Goal: Find specific page/section: Find specific page/section

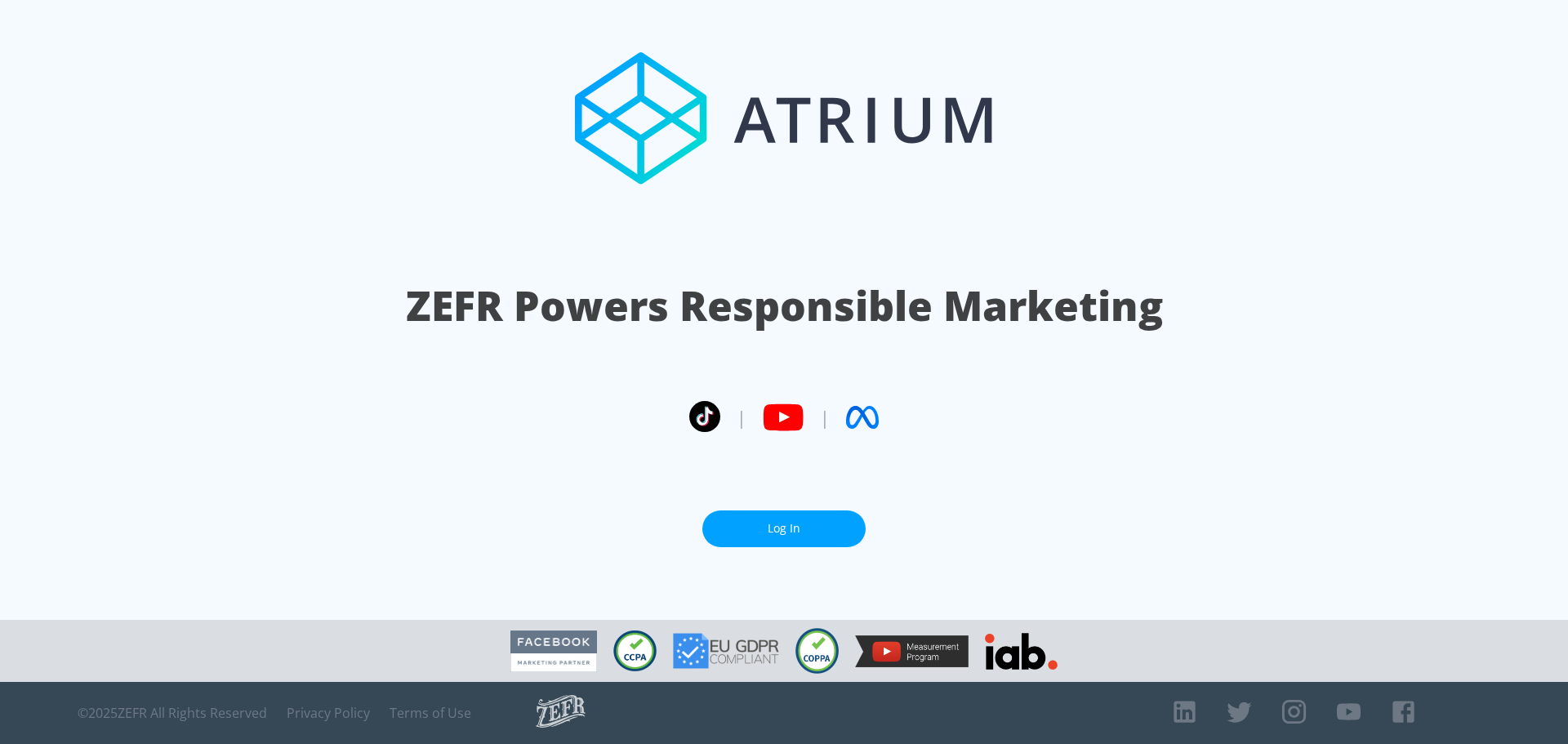
click at [826, 517] on link "Log In" at bounding box center [784, 529] width 164 height 37
click at [827, 530] on link "Log In" at bounding box center [784, 529] width 164 height 37
click at [781, 518] on link "Log In" at bounding box center [784, 529] width 164 height 37
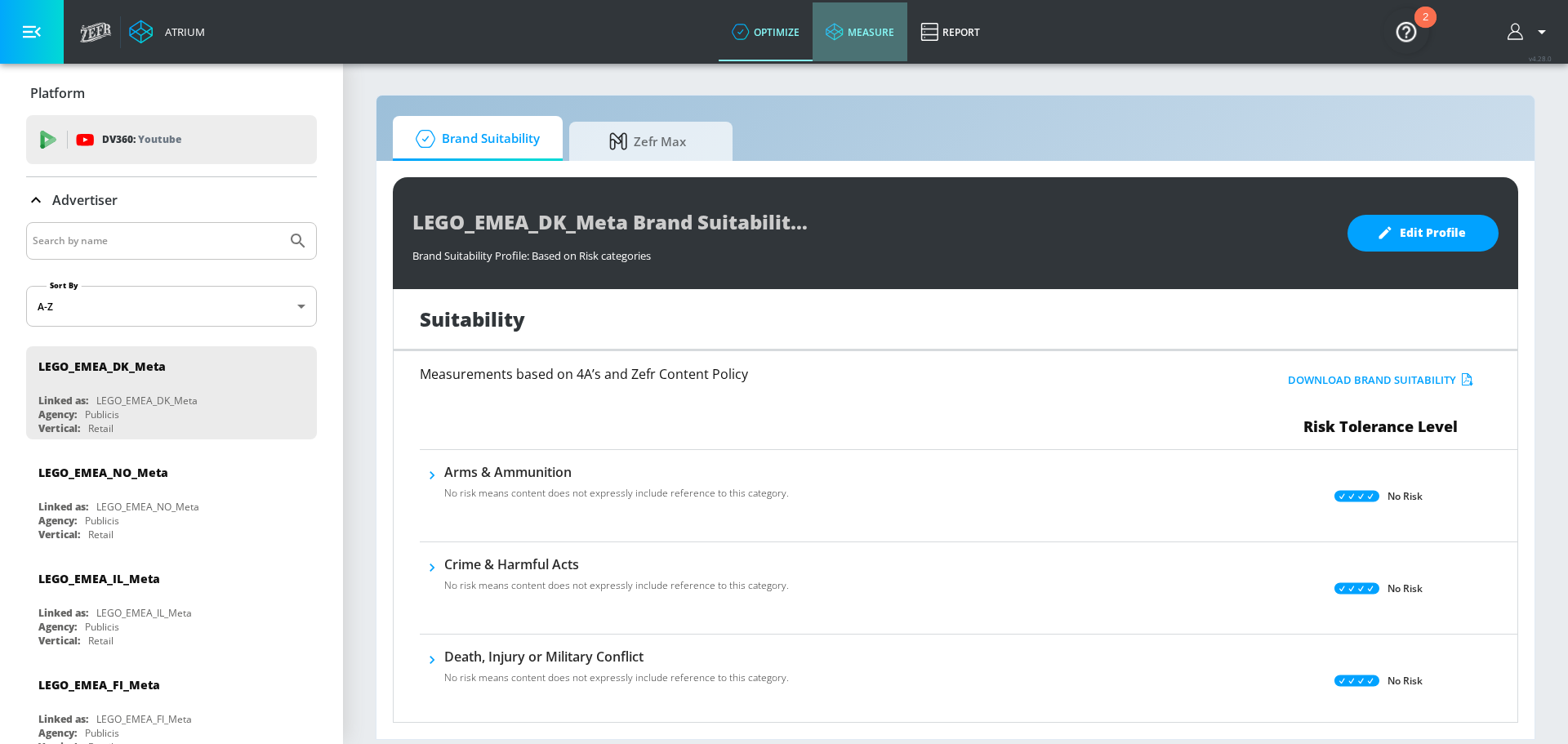
click at [888, 35] on link "measure" at bounding box center [860, 32] width 95 height 59
